Goal: Task Accomplishment & Management: Use online tool/utility

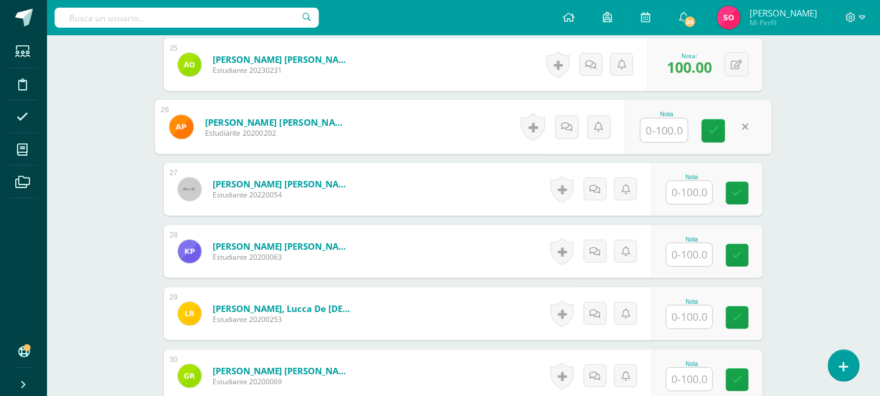
scroll to position [1854, 0]
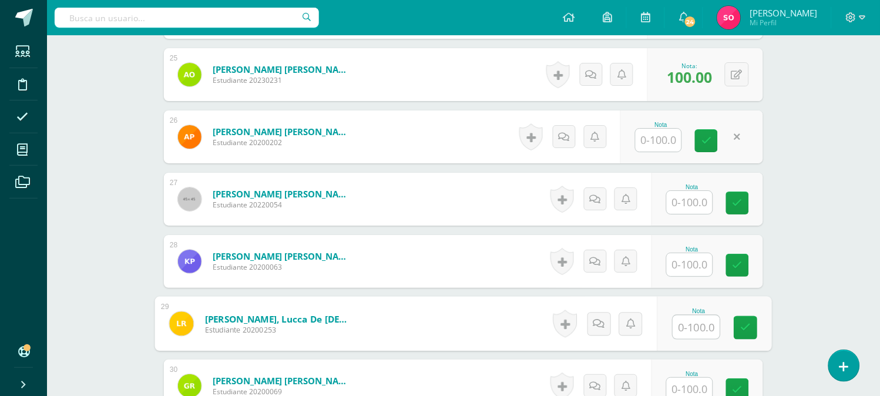
click at [698, 321] on input "text" at bounding box center [696, 326] width 47 height 23
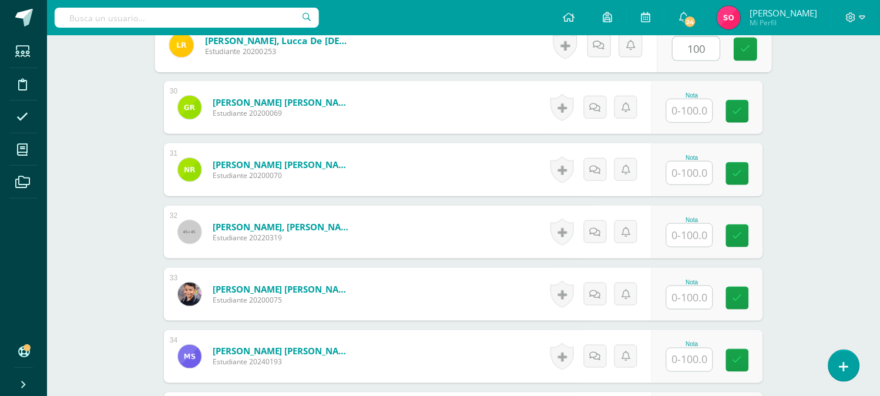
scroll to position [2142, 0]
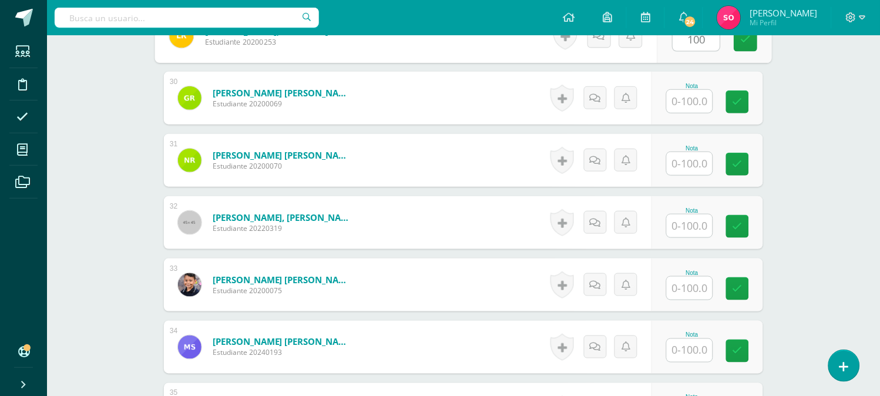
type input "100"
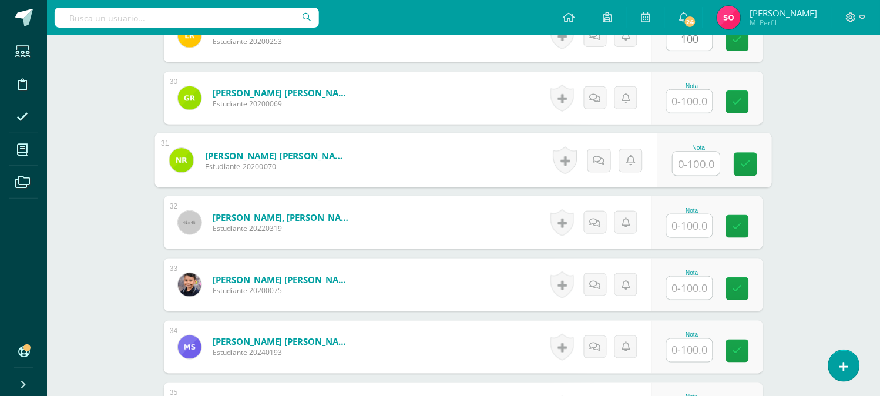
click at [676, 167] on input "text" at bounding box center [696, 163] width 47 height 23
type input "100"
click at [689, 219] on input "text" at bounding box center [690, 225] width 46 height 23
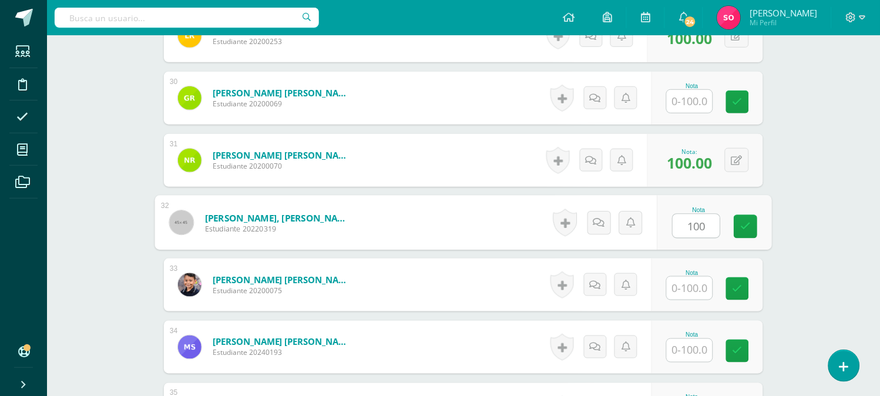
type input "100"
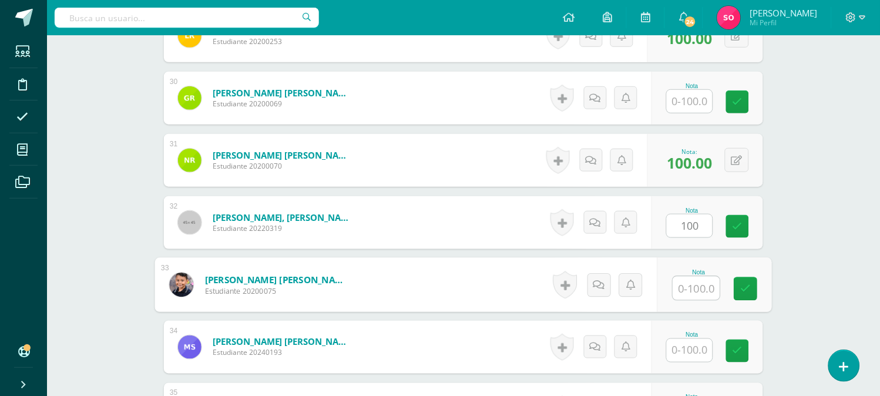
click at [697, 283] on input "text" at bounding box center [696, 288] width 47 height 23
type input "100"
click at [688, 356] on input "text" at bounding box center [690, 350] width 46 height 23
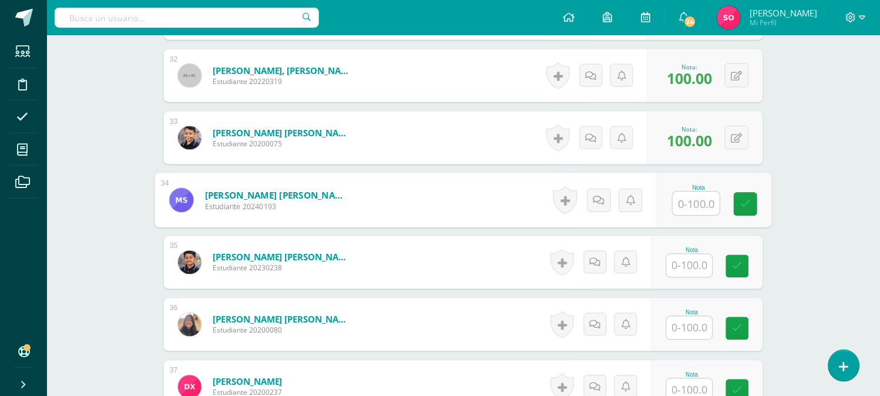
scroll to position [2298, 0]
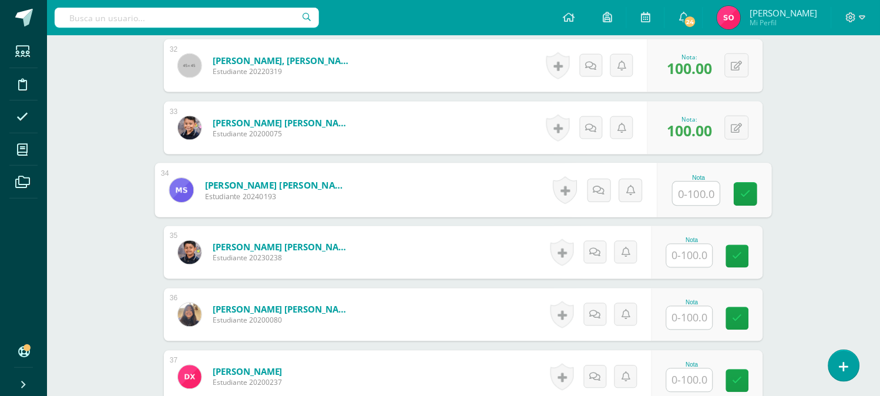
click at [696, 257] on input "text" at bounding box center [690, 255] width 46 height 23
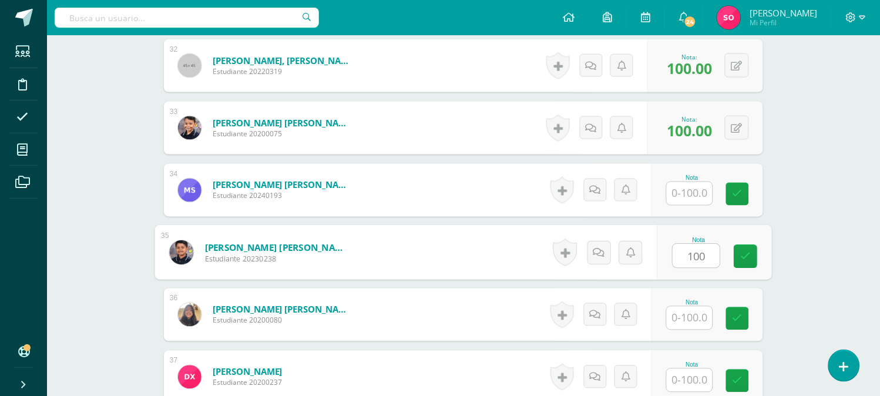
type input "100"
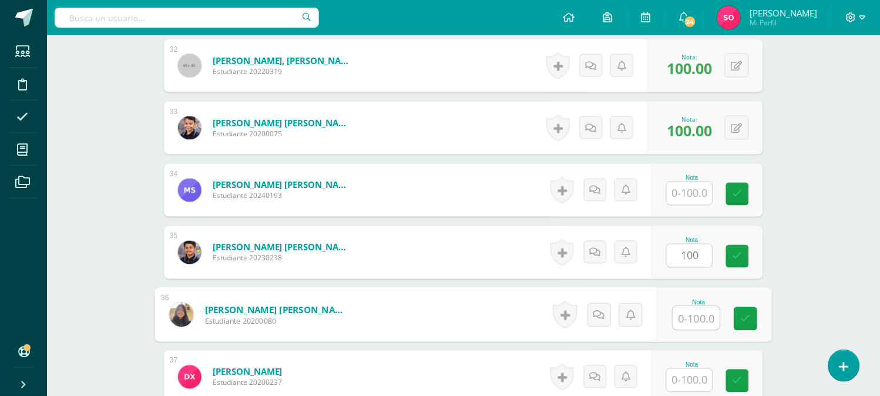
click at [688, 324] on input "text" at bounding box center [696, 318] width 47 height 23
type input "100"
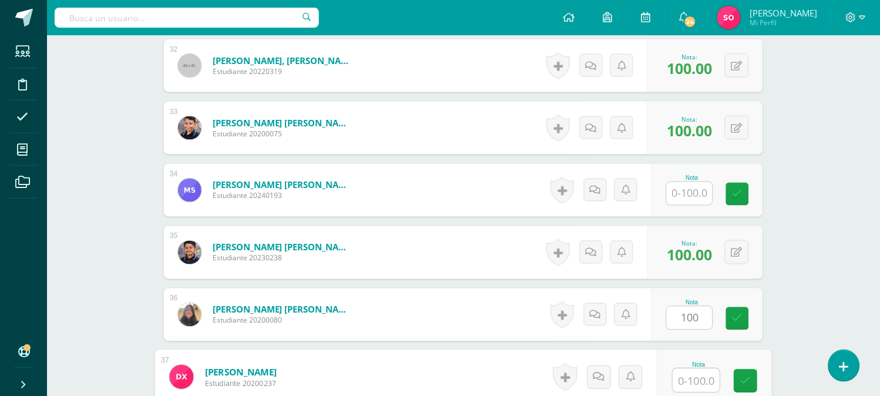
click at [690, 375] on input "text" at bounding box center [696, 380] width 47 height 23
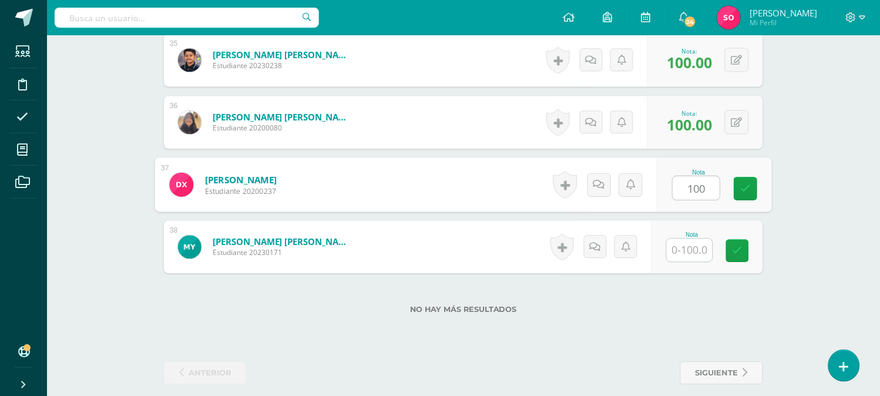
scroll to position [2502, 0]
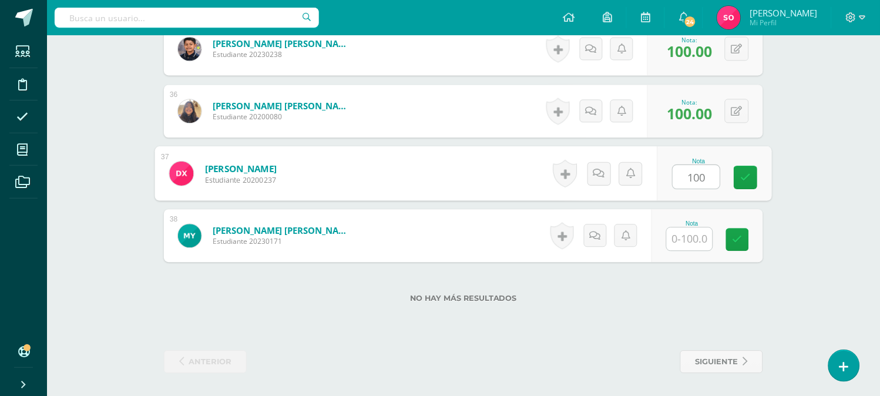
type input "100"
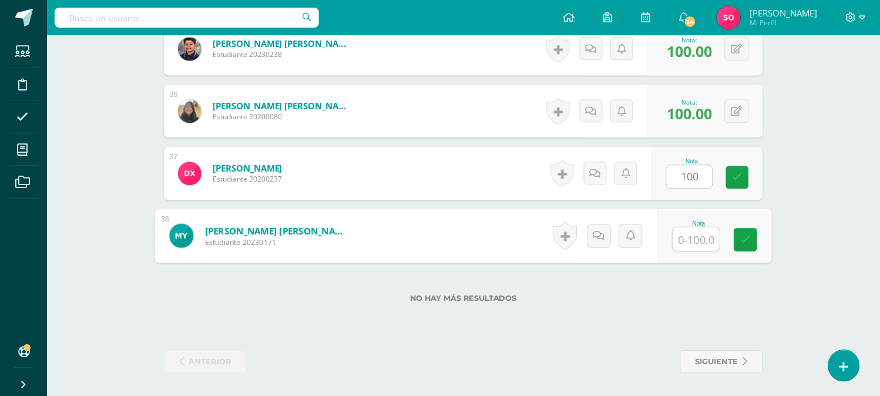
click at [684, 248] on input "text" at bounding box center [696, 238] width 47 height 23
type input "100"
click at [744, 239] on icon at bounding box center [745, 239] width 11 height 10
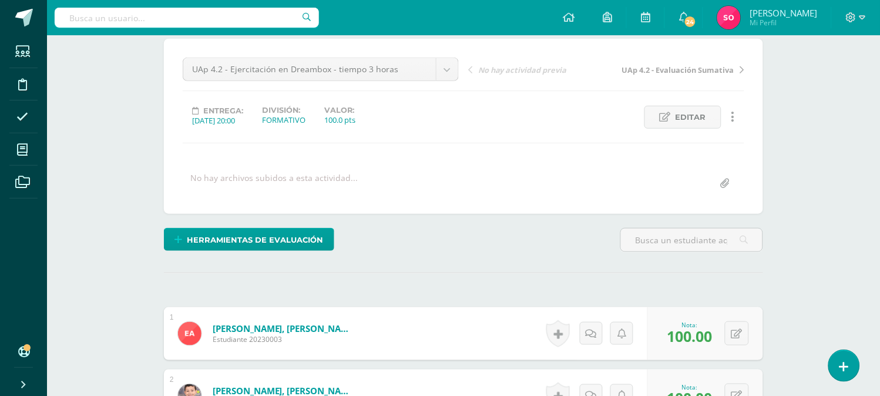
scroll to position [0, 0]
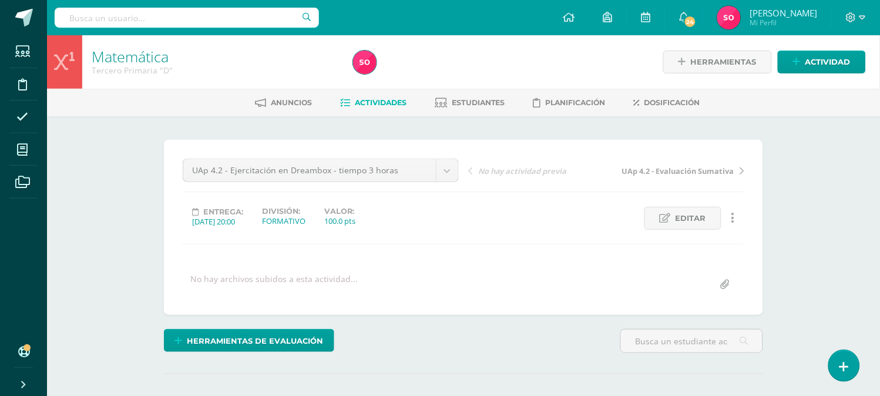
click at [366, 106] on span "Actividades" at bounding box center [381, 102] width 52 height 9
click at [365, 98] on span "Actividades" at bounding box center [381, 102] width 52 height 9
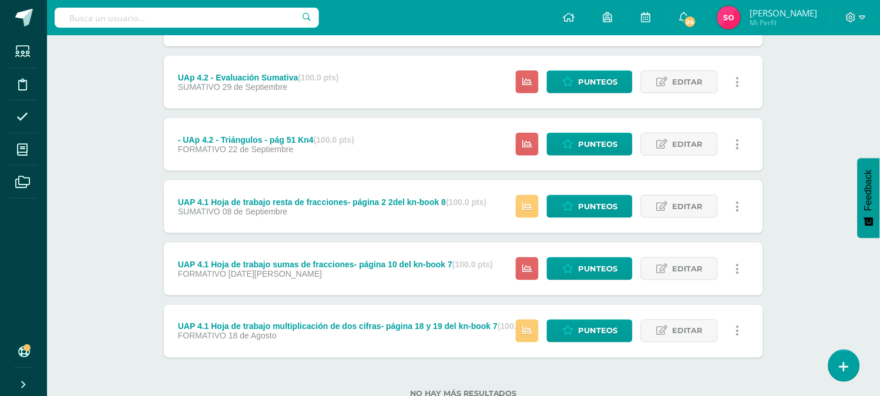
scroll to position [203, 0]
